Goal: Task Accomplishment & Management: Manage account settings

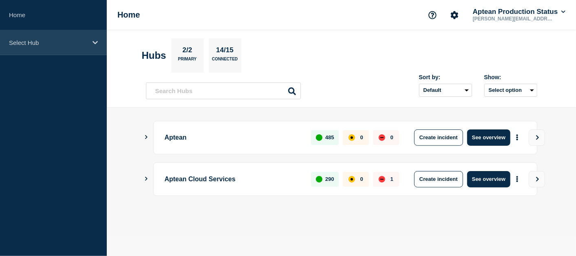
click at [53, 43] on p "Select Hub" at bounding box center [48, 42] width 78 height 7
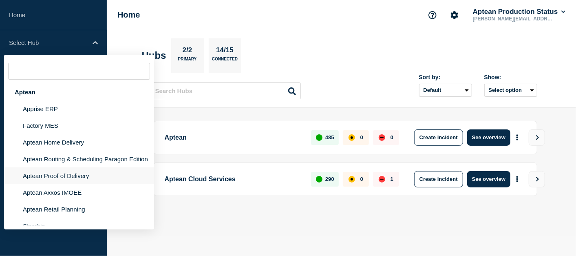
click at [42, 179] on li "Aptean Proof of Delivery" at bounding box center [79, 175] width 150 height 17
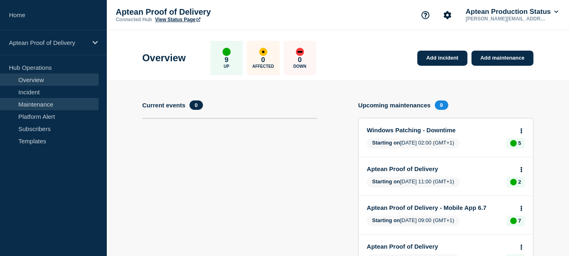
click at [73, 101] on link "Maintenance" at bounding box center [49, 104] width 99 height 12
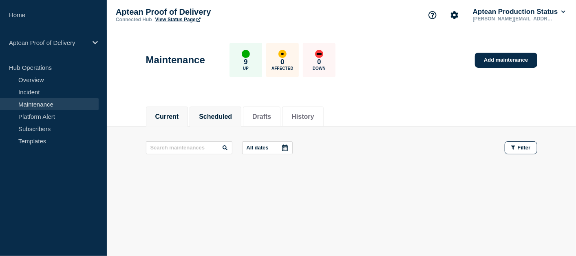
click at [223, 113] on button "Scheduled" at bounding box center [215, 116] width 33 height 7
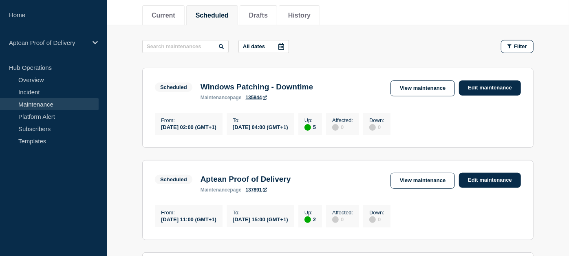
scroll to position [101, 0]
click at [366, 46] on div "All dates Filter" at bounding box center [338, 46] width 392 height 13
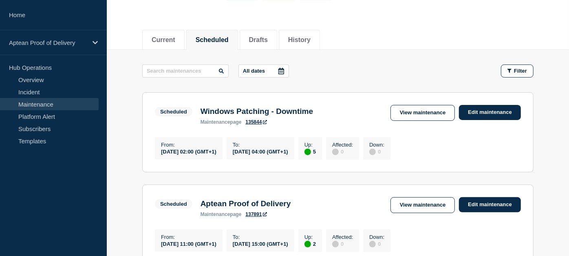
scroll to position [74, 0]
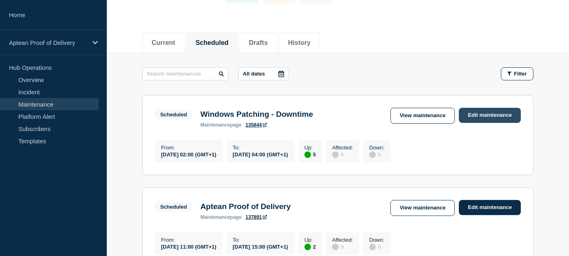
click at [471, 115] on link "Edit maintenance" at bounding box center [490, 115] width 62 height 15
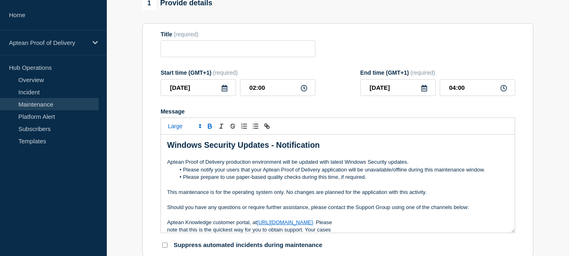
click at [352, 181] on li "Please prepare to use paper-based quality checks during this time, if required." at bounding box center [342, 176] width 334 height 7
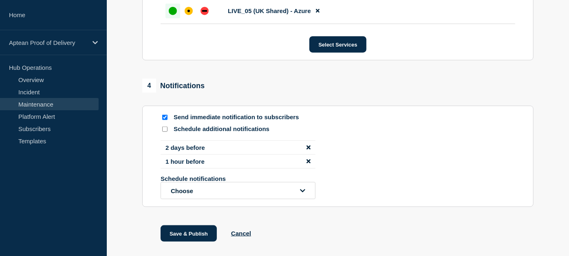
scroll to position [584, 0]
click at [163, 131] on input "Schedule additional notifications" at bounding box center [164, 128] width 5 height 5
checkbox input "false"
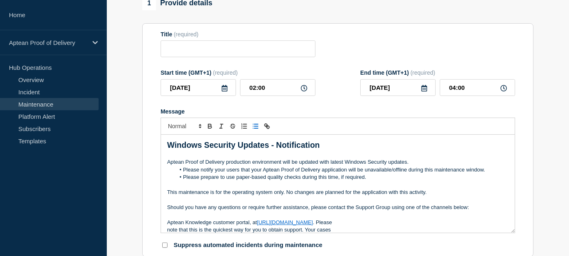
scroll to position [0, 0]
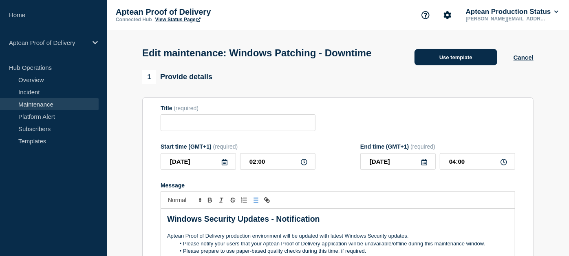
click at [462, 65] on button "Use template" at bounding box center [456, 57] width 83 height 16
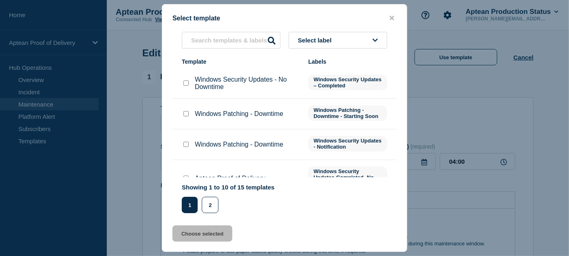
click at [184, 116] on input "Windows Patching - Downtime checkbox" at bounding box center [186, 113] width 5 height 5
checkbox input "true"
click at [204, 229] on button "Choose selected" at bounding box center [203, 233] width 60 height 16
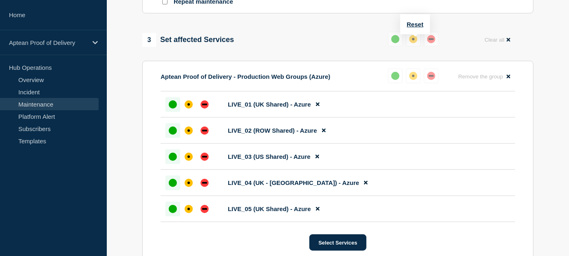
scroll to position [396, 0]
click at [413, 23] on button "Reset" at bounding box center [415, 24] width 17 height 7
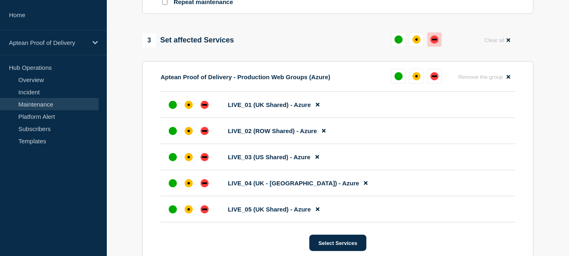
click at [431, 40] on button at bounding box center [434, 39] width 15 height 15
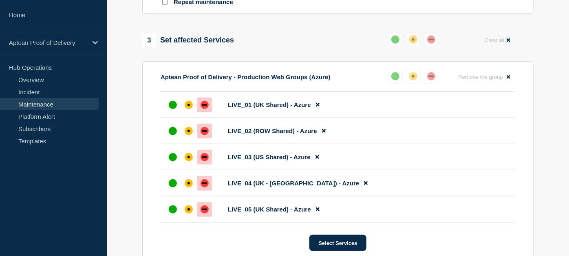
click at [356, 14] on section "Repeat maintenance" at bounding box center [338, 2] width 392 height 23
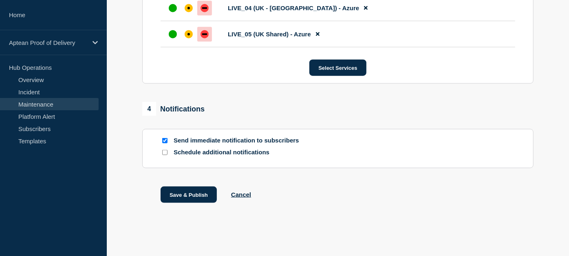
scroll to position [576, 0]
click at [184, 197] on button "Save & Publish" at bounding box center [189, 194] width 56 height 16
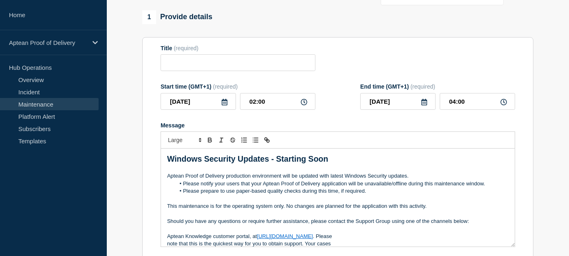
scroll to position [63, 0]
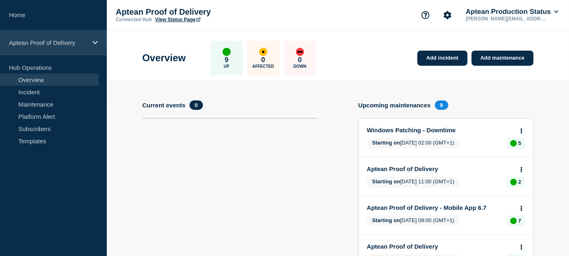
click at [84, 46] on div "Aptean Proof of Delivery" at bounding box center [53, 42] width 107 height 25
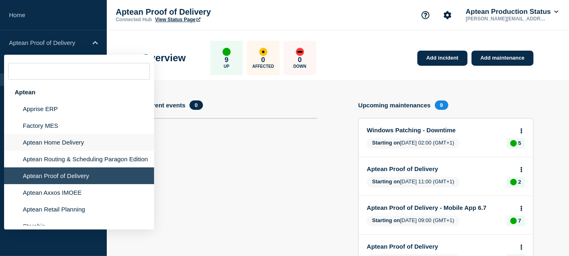
click at [46, 139] on li "Aptean Home Delivery" at bounding box center [79, 142] width 150 height 17
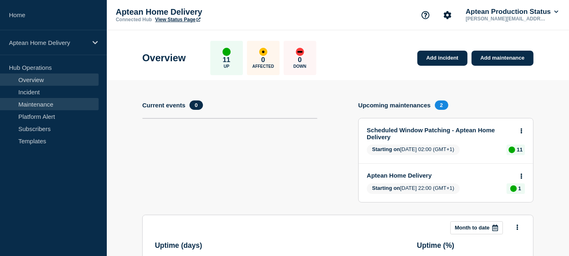
click at [51, 106] on link "Maintenance" at bounding box center [49, 104] width 99 height 12
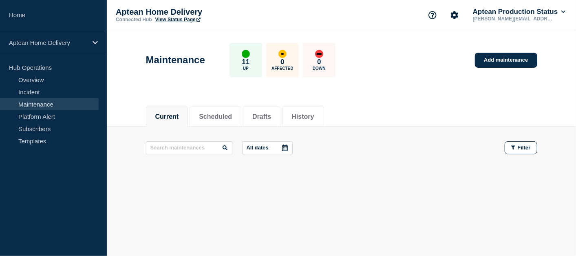
click at [51, 106] on link "Maintenance" at bounding box center [49, 104] width 99 height 12
click at [218, 106] on li "Scheduled" at bounding box center [216, 116] width 52 height 20
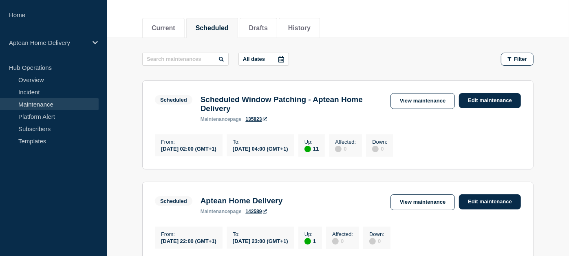
scroll to position [89, 0]
click at [498, 103] on link "Edit maintenance" at bounding box center [490, 100] width 62 height 15
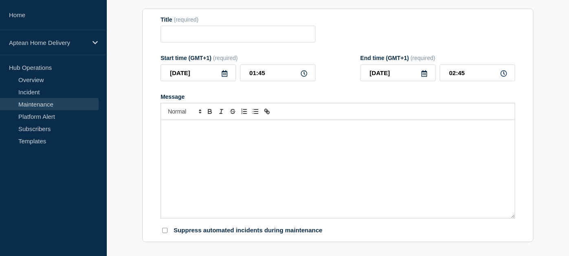
type input "Scheduled Window Patching - Aptean Home Delivery"
type input "02:00"
type input "04:00"
checkbox input "true"
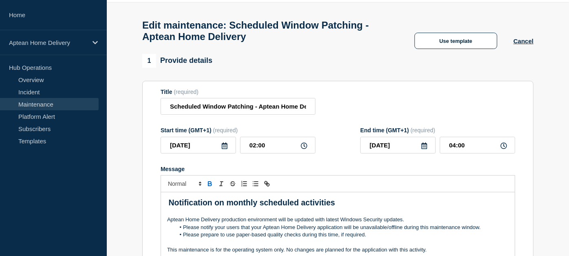
scroll to position [28, 0]
click at [462, 49] on button "Use template" at bounding box center [456, 41] width 83 height 16
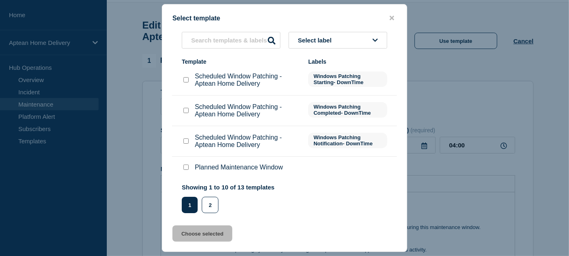
scroll to position [159, 0]
click at [185, 83] on input "Scheduled Window Patching - Aptean Home Delivery checkbox" at bounding box center [186, 79] width 5 height 5
checkbox input "true"
click at [210, 239] on button "Choose selected" at bounding box center [203, 233] width 60 height 16
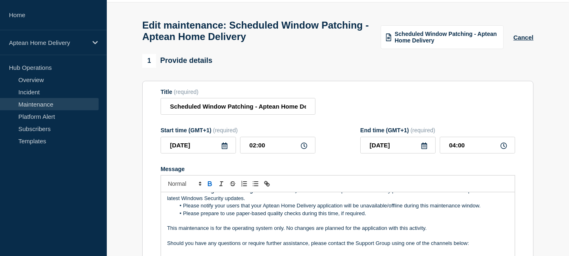
scroll to position [0, 0]
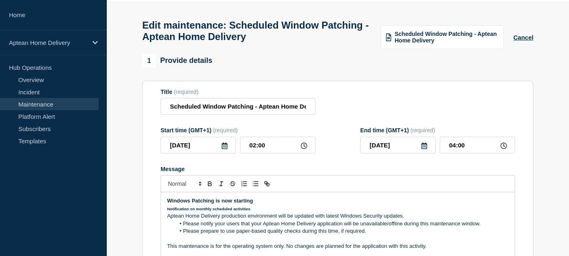
click at [168, 211] on strong "Notification on monthly scheduled activities" at bounding box center [208, 208] width 83 height 4
click at [168, 204] on strong "Windows Patching is now starting" at bounding box center [210, 200] width 86 height 6
drag, startPoint x: 168, startPoint y: 206, endPoint x: 252, endPoint y: 205, distance: 84.4
click at [252, 204] on strong "Windows Patching is now starting" at bounding box center [210, 200] width 86 height 6
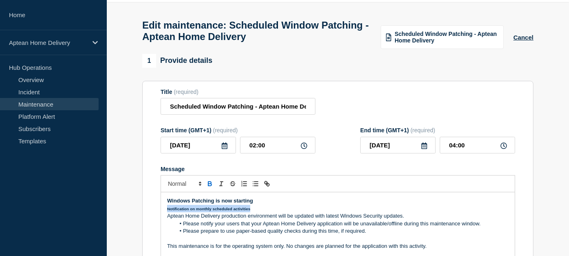
drag, startPoint x: 166, startPoint y: 212, endPoint x: 250, endPoint y: 212, distance: 84.4
click at [250, 212] on div "Windows Patching is now starting Notification on monthly scheduled activities A…" at bounding box center [338, 241] width 354 height 98
click at [184, 188] on span "Font size" at bounding box center [184, 184] width 40 height 10
click at [185, 211] on span "submenu" at bounding box center [184, 206] width 33 height 11
click at [305, 212] on p "Notification on monthly scheduled activities" at bounding box center [338, 208] width 342 height 7
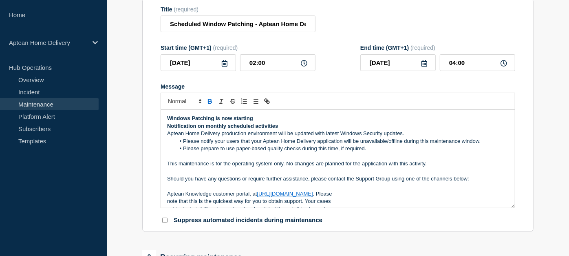
scroll to position [109, 0]
click at [282, 131] on p "Notification on monthly scheduled activities" at bounding box center [338, 126] width 342 height 7
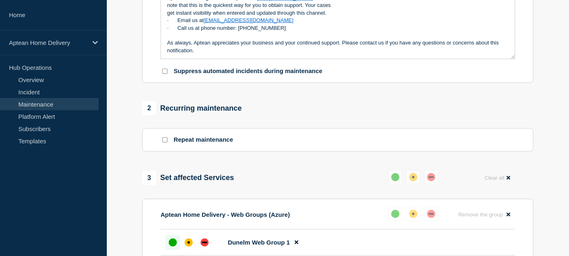
scroll to position [294, 0]
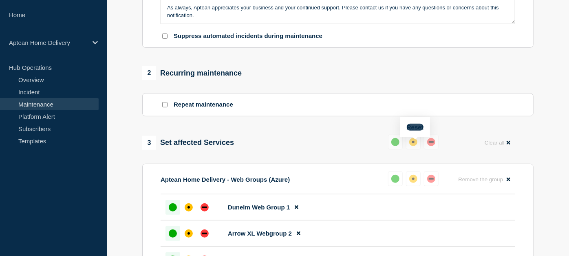
click at [412, 128] on button "Reset" at bounding box center [415, 127] width 17 height 7
click at [432, 143] on div "down" at bounding box center [435, 142] width 8 height 8
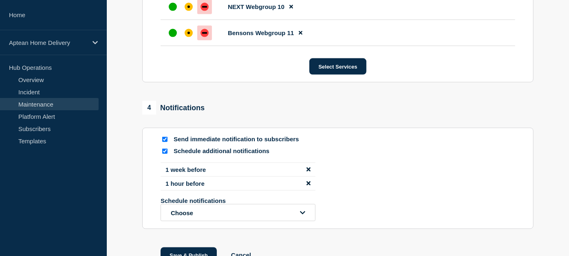
scroll to position [734, 0]
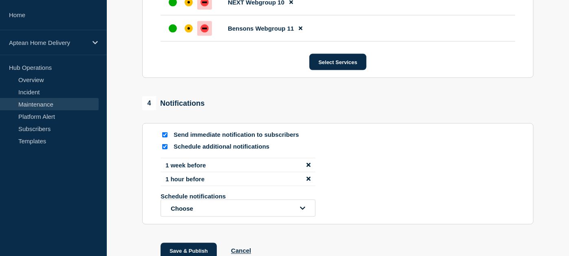
click at [164, 149] on input "Schedule additional notifications" at bounding box center [164, 146] width 5 height 5
checkbox input "false"
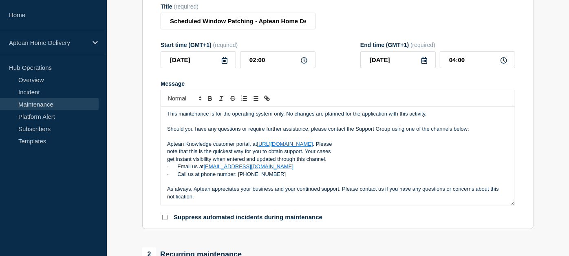
scroll to position [119, 0]
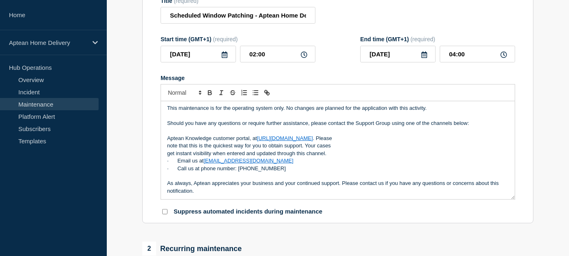
click at [221, 112] on p "This maintenance is for the operating system only. No changes are planned for t…" at bounding box center [338, 107] width 342 height 7
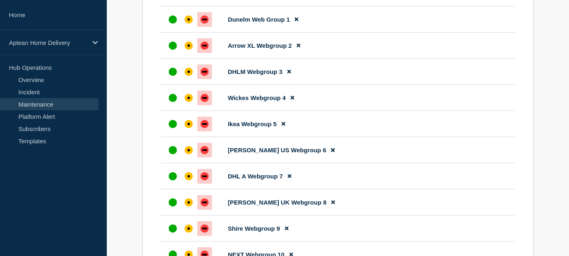
scroll to position [734, 0]
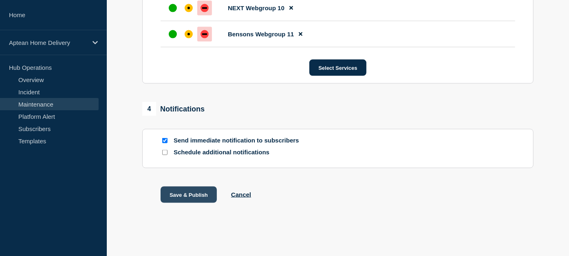
click at [195, 193] on button "Save & Publish" at bounding box center [189, 194] width 56 height 16
